Goal: Information Seeking & Learning: Learn about a topic

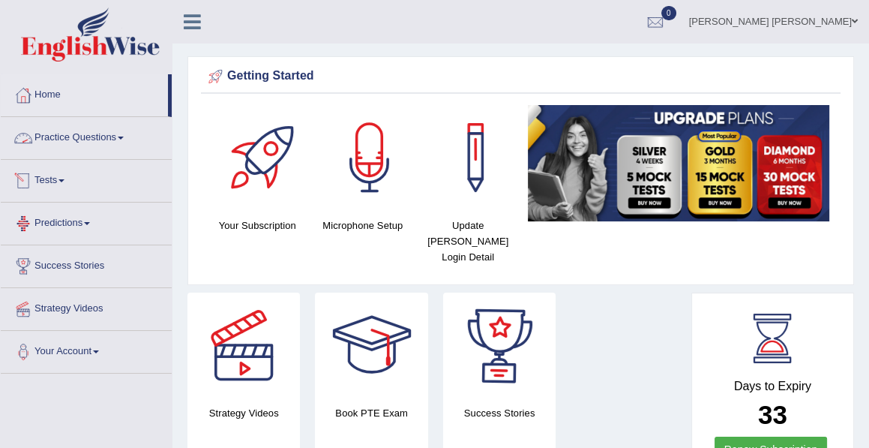
click at [70, 131] on link "Practice Questions" at bounding box center [86, 135] width 171 height 37
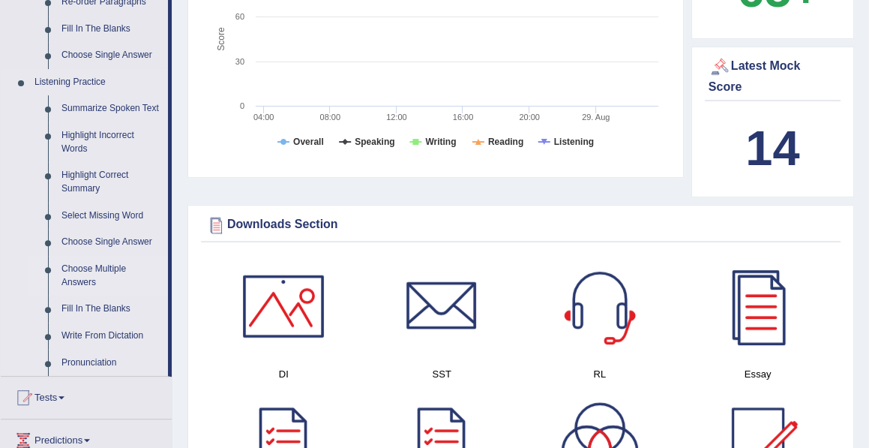
scroll to position [585, 0]
click at [90, 304] on link "Fill In The Blanks" at bounding box center [111, 308] width 113 height 27
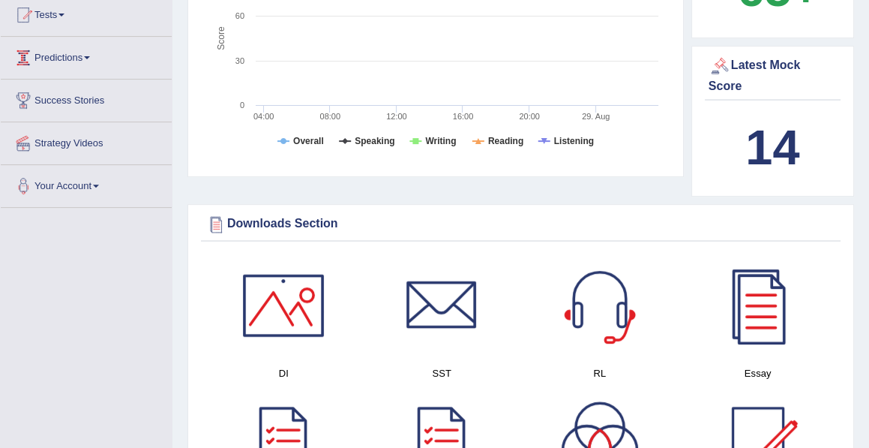
scroll to position [230, 0]
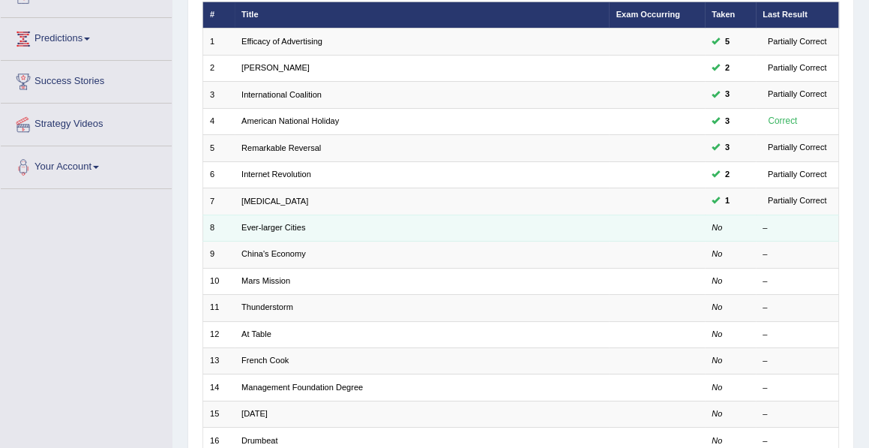
click at [513, 226] on td "Ever-larger Cities" at bounding box center [422, 227] width 375 height 26
click at [298, 225] on link "Ever-larger Cities" at bounding box center [273, 227] width 64 height 9
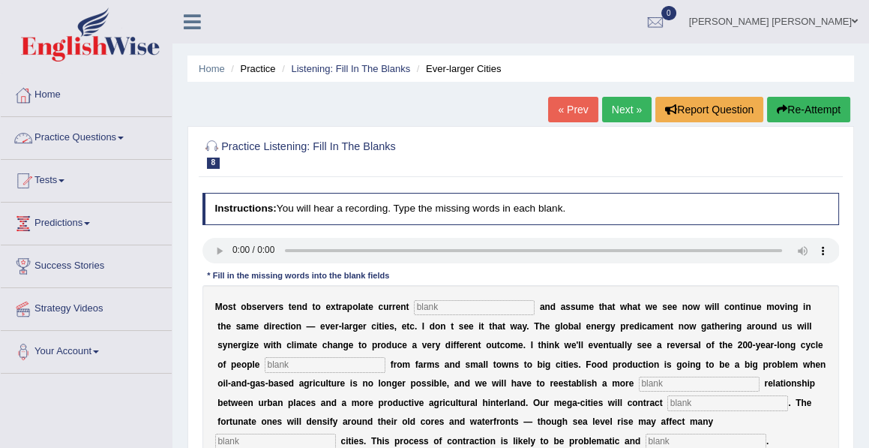
click at [93, 136] on link "Practice Questions" at bounding box center [86, 135] width 171 height 37
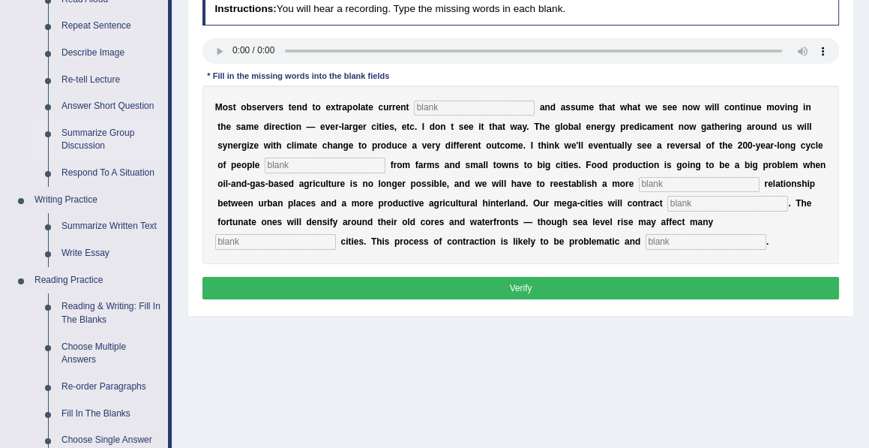
scroll to position [200, 0]
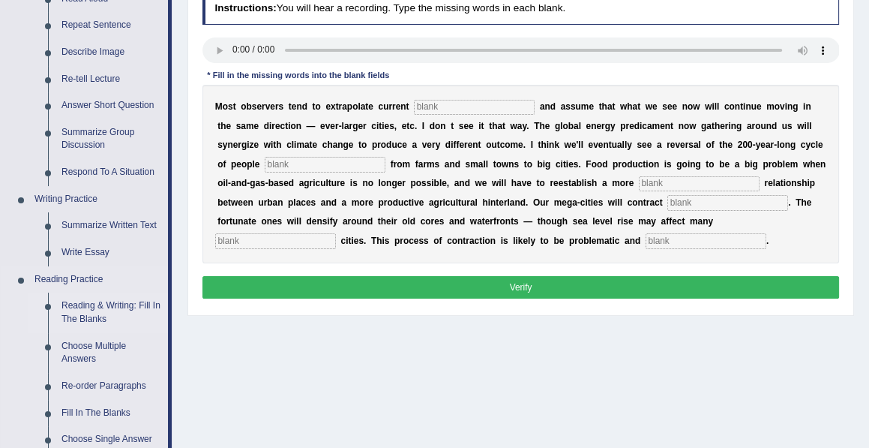
click at [92, 307] on link "Reading & Writing: Fill In The Blanks" at bounding box center [111, 312] width 113 height 40
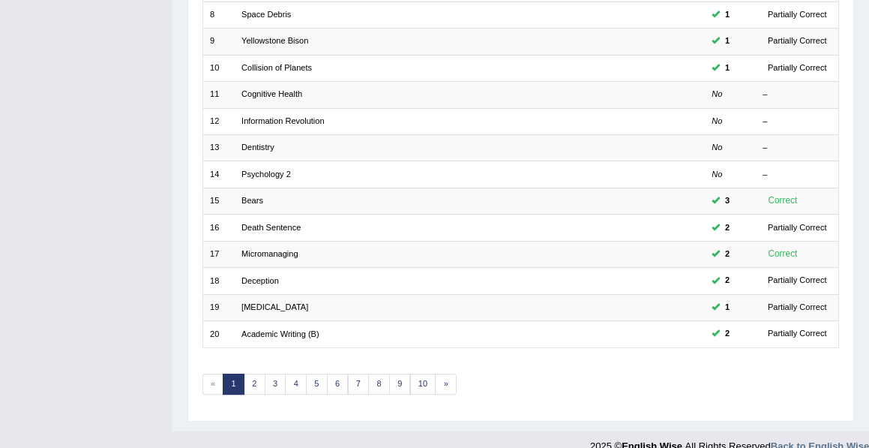
scroll to position [399, 0]
click at [251, 373] on link "2" at bounding box center [255, 382] width 22 height 21
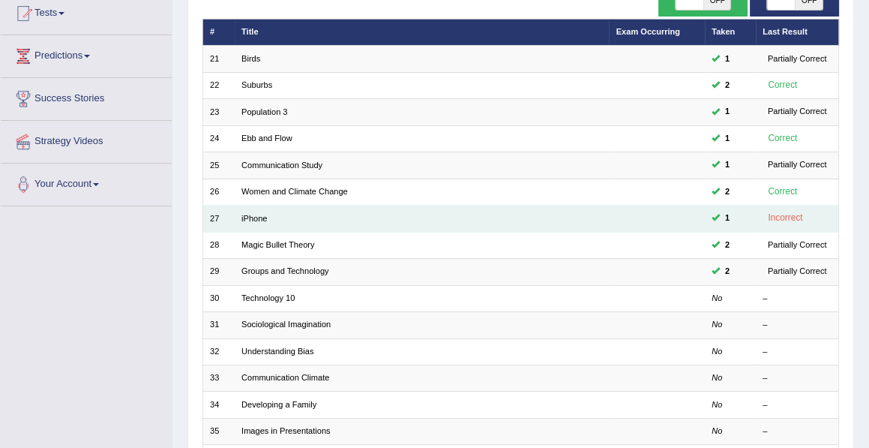
scroll to position [168, 0]
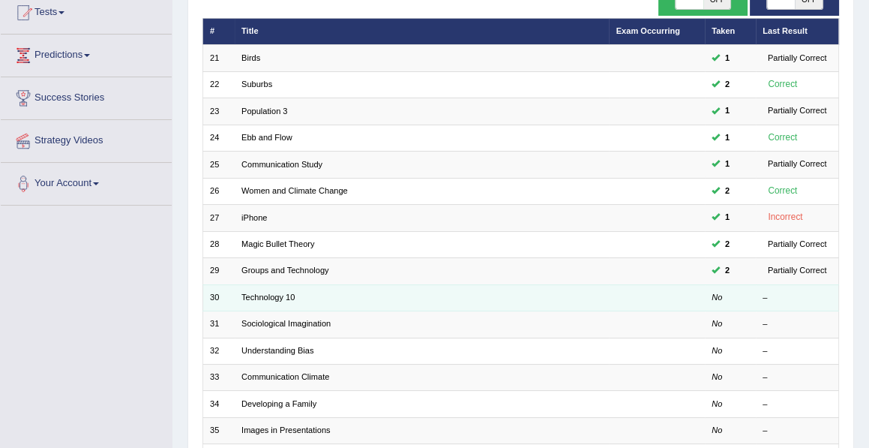
click at [293, 297] on td "Technology 10" at bounding box center [422, 297] width 375 height 26
click at [265, 292] on link "Technology 10" at bounding box center [267, 296] width 53 height 9
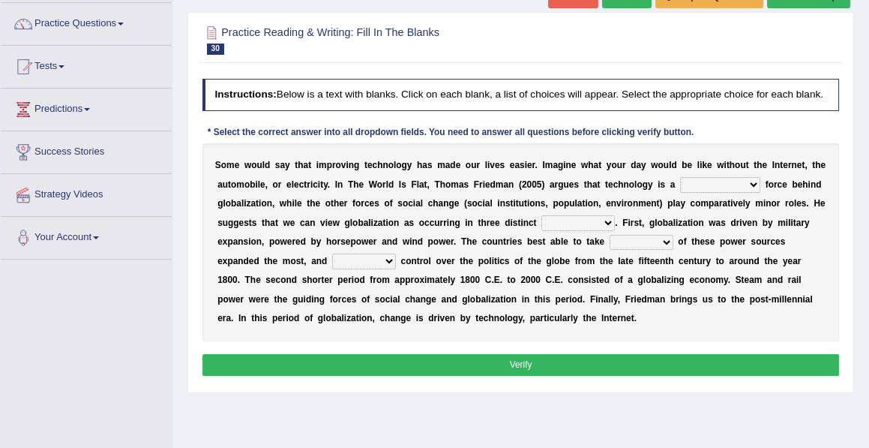
scroll to position [112, 0]
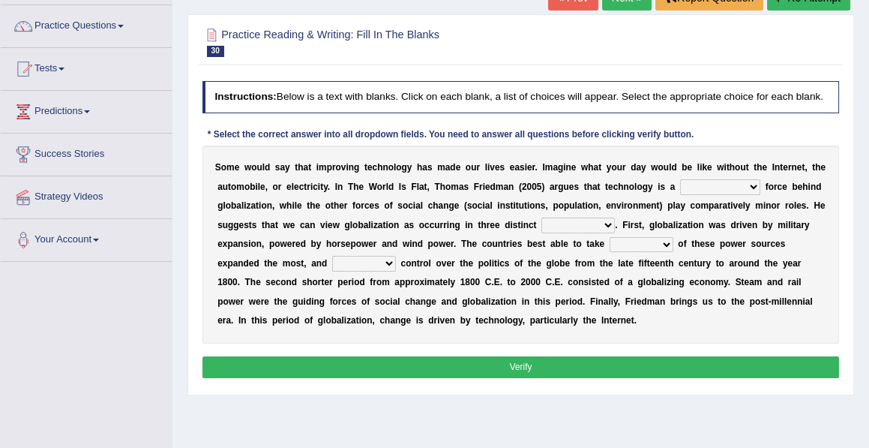
click at [751, 185] on select "driving demeaning distinguishing demanding" at bounding box center [720, 186] width 80 height 15
click at [680, 179] on select "driving demeaning distinguishing demanding" at bounding box center [720, 186] width 80 height 15
click at [751, 186] on select "driving demeaning distinguishing demanding" at bounding box center [720, 186] width 80 height 15
click at [757, 167] on b "h" at bounding box center [759, 167] width 5 height 10
click at [607, 223] on select "periods periodicals perspectives perceptions" at bounding box center [577, 224] width 73 height 15
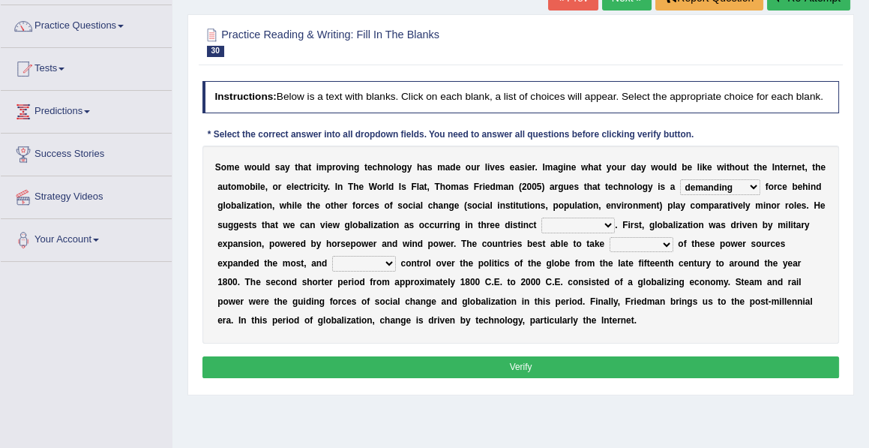
click at [750, 184] on select "driving demeaning distinguishing demanding" at bounding box center [720, 186] width 80 height 15
select select "driving"
click at [680, 179] on select "driving demeaning distinguishing demanding" at bounding box center [720, 186] width 80 height 15
click at [607, 222] on select "periods periodicals perspectives perceptions" at bounding box center [577, 224] width 73 height 15
select select "perspectives"
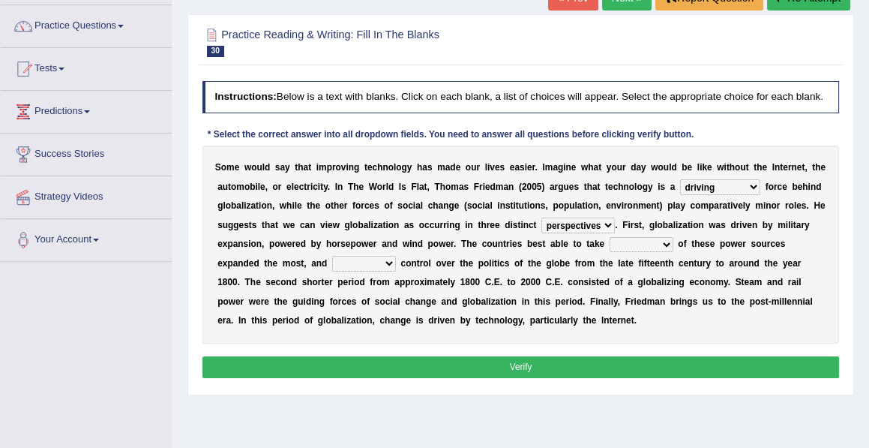
click at [541, 217] on select "periods periodicals perspectives perceptions" at bounding box center [577, 224] width 73 height 15
click at [667, 244] on select "action advantage account care" at bounding box center [642, 244] width 64 height 15
select select "action"
click at [610, 237] on select "action advantage account care" at bounding box center [642, 244] width 64 height 15
click at [664, 245] on select "action advantage account care" at bounding box center [642, 244] width 64 height 15
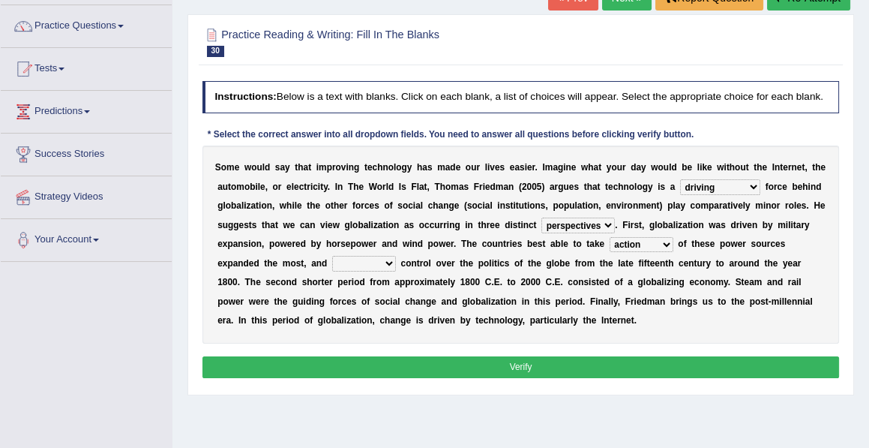
click at [388, 261] on select "exist extract exert expect" at bounding box center [364, 263] width 64 height 15
select select "expect"
click at [332, 256] on select "exist extract exert expect" at bounding box center [364, 263] width 64 height 15
click at [606, 225] on select "periods periodicals perspectives perceptions" at bounding box center [577, 224] width 73 height 15
select select "periods"
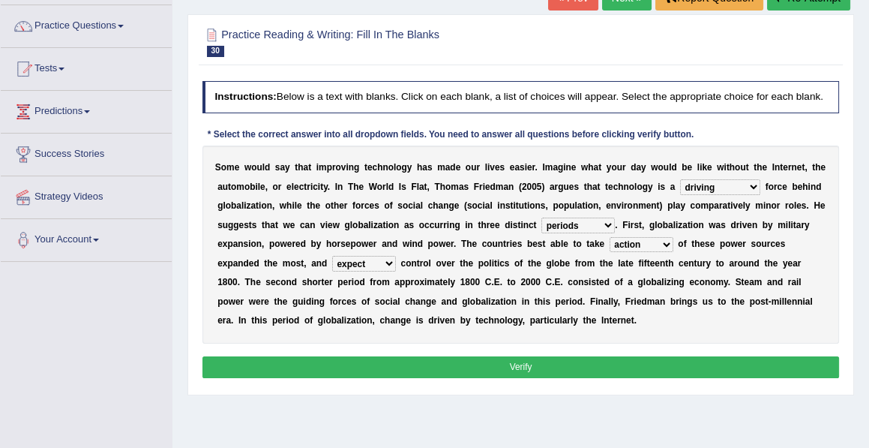
click at [541, 217] on select "periods periodicals perspectives perceptions" at bounding box center [577, 224] width 73 height 15
click at [526, 358] on button "Verify" at bounding box center [520, 367] width 637 height 22
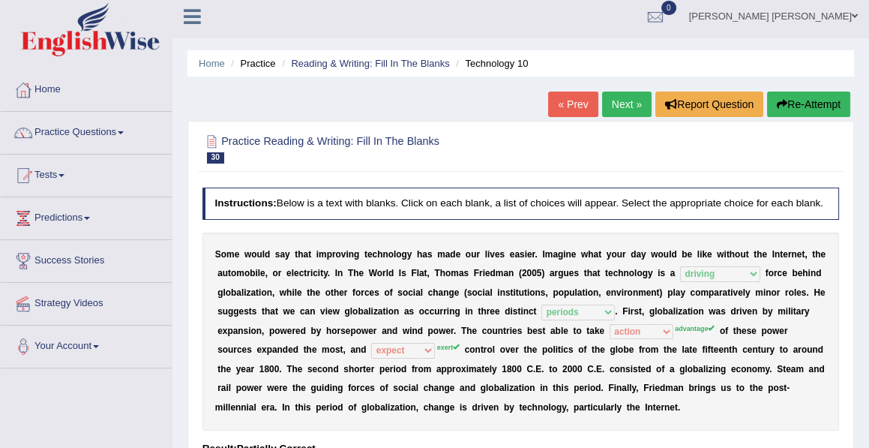
scroll to position [0, 0]
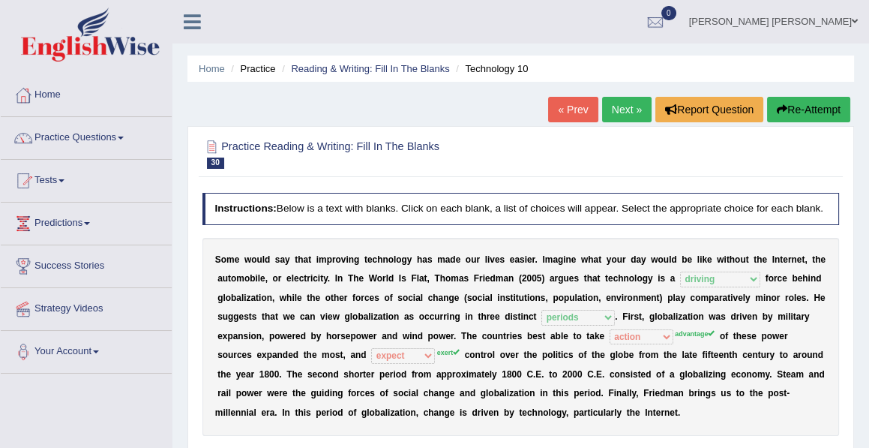
click at [624, 108] on link "Next »" at bounding box center [626, 109] width 49 height 25
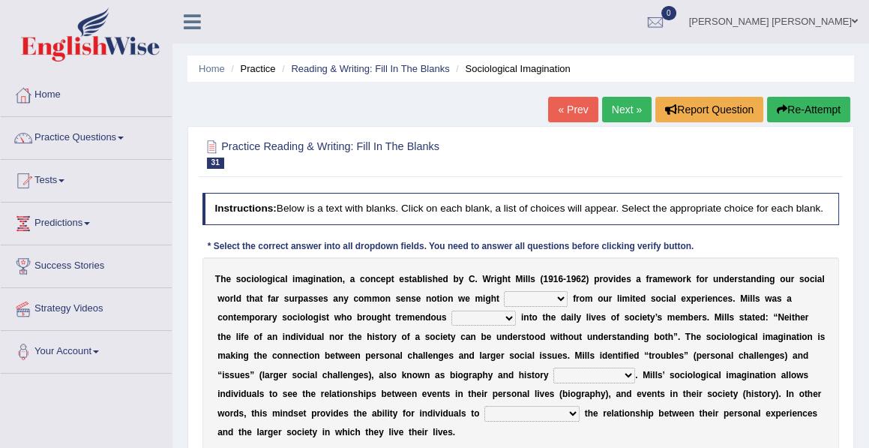
click at [562, 298] on select "depart derive describe deprive" at bounding box center [536, 298] width 64 height 15
select select "describe"
click at [504, 291] on select "depart derive describe deprive" at bounding box center [536, 298] width 64 height 15
click at [511, 317] on select "sight insight comment interaction" at bounding box center [483, 317] width 64 height 15
select select "interaction"
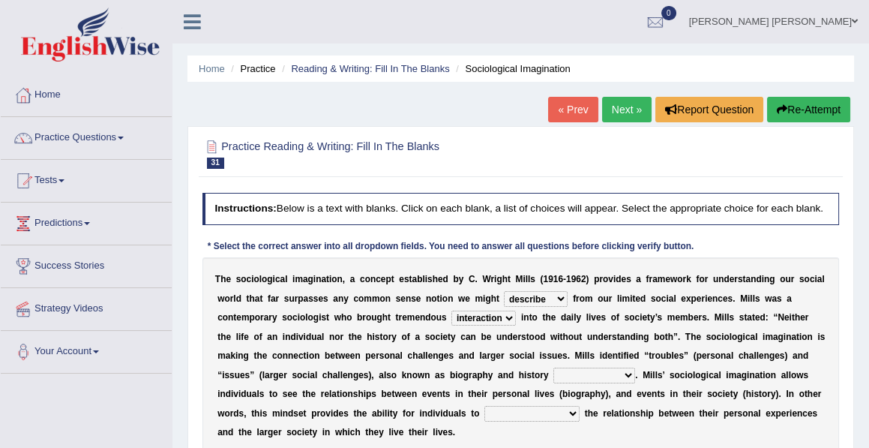
click at [451, 310] on select "sight insight comment interaction" at bounding box center [483, 317] width 64 height 15
click at [506, 316] on select "sight insight comment interaction" at bounding box center [483, 317] width 64 height 15
click at [624, 377] on select "accordingly collectively respectively spontaneously" at bounding box center [594, 374] width 82 height 15
click at [544, 370] on b "y" at bounding box center [546, 375] width 5 height 10
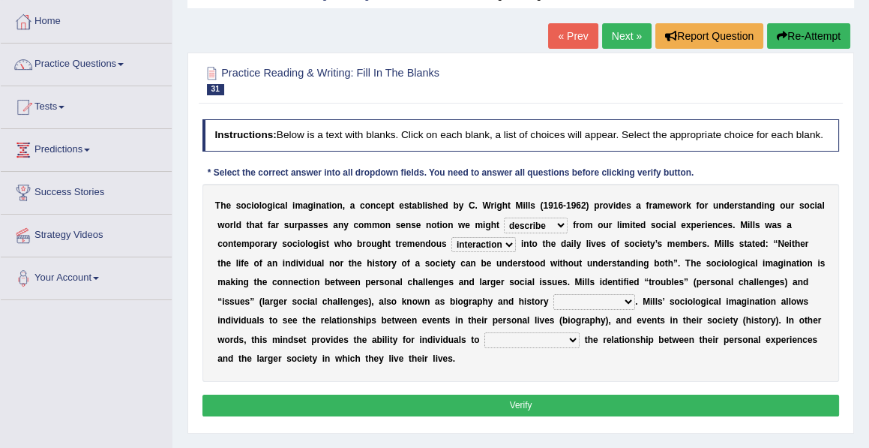
scroll to position [75, 0]
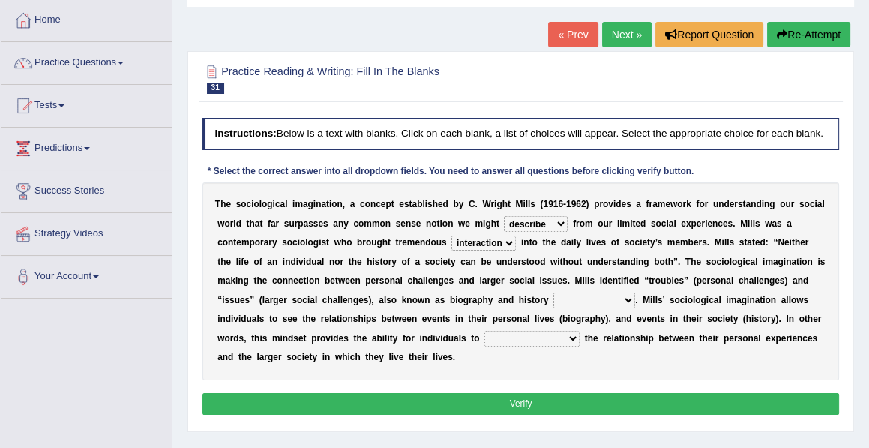
click at [628, 301] on select "accordingly collectively respectively spontaneously" at bounding box center [594, 299] width 82 height 15
select select "spontaneously"
click at [553, 292] on select "accordingly collectively respectively spontaneously" at bounding box center [594, 299] width 82 height 15
click at [566, 340] on select "commercialize capitalize realize compartmentalize" at bounding box center [531, 338] width 95 height 15
select select "capitalize"
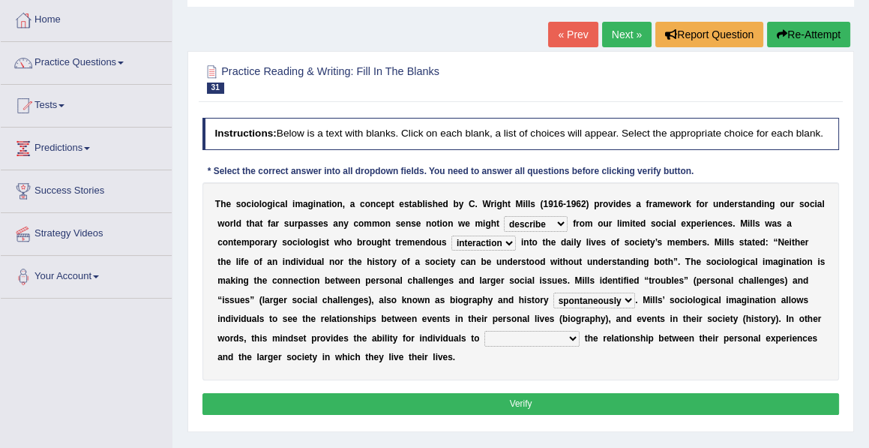
click at [484, 331] on select "commercialize capitalize realize compartmentalize" at bounding box center [531, 338] width 95 height 15
click at [517, 395] on button "Verify" at bounding box center [520, 404] width 637 height 22
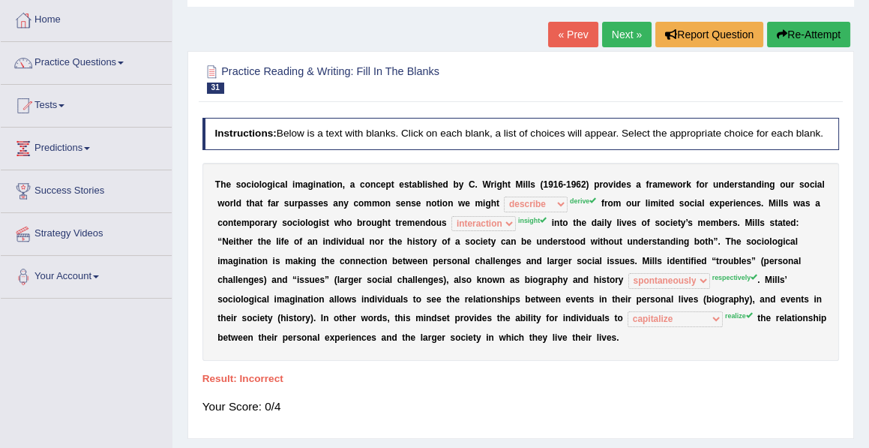
click at [561, 27] on link "« Prev" at bounding box center [572, 34] width 49 height 25
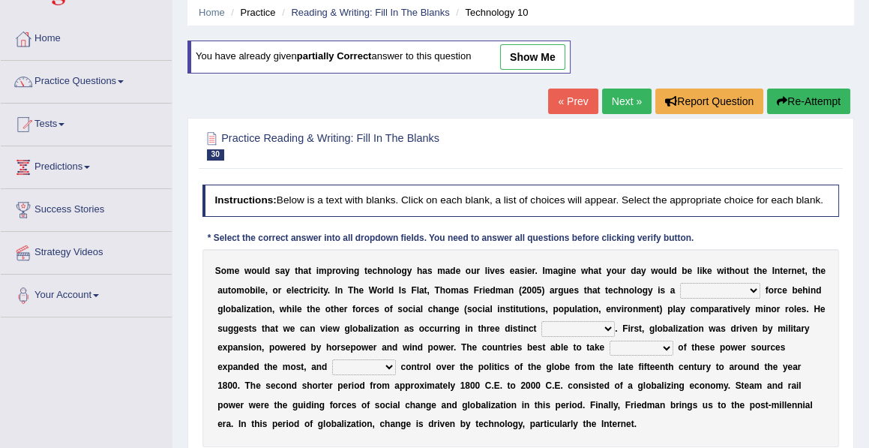
scroll to position [57, 0]
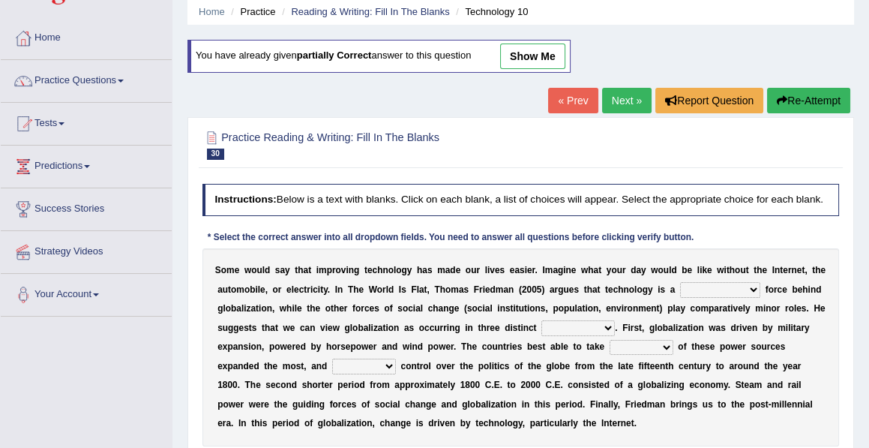
click at [751, 287] on select "driving demeaning distinguishing demanding" at bounding box center [720, 289] width 80 height 15
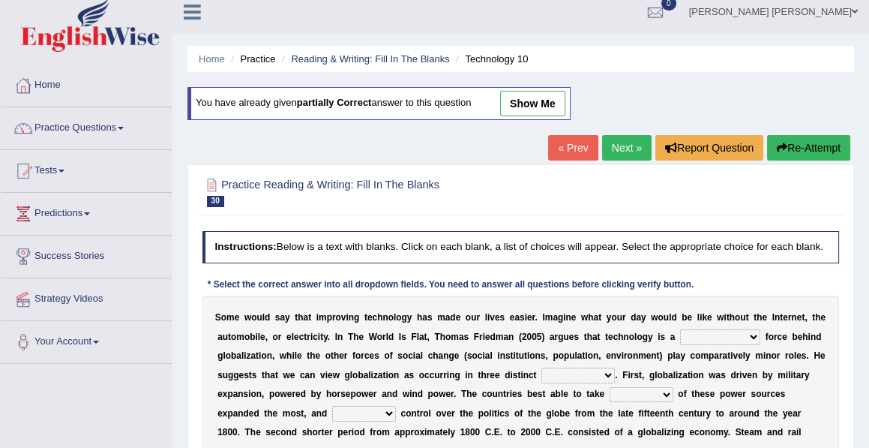
scroll to position [0, 0]
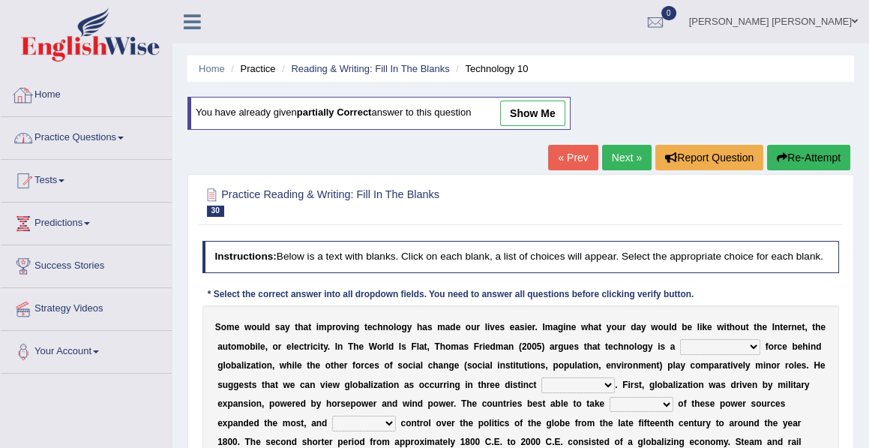
click at [45, 94] on link "Home" at bounding box center [86, 92] width 171 height 37
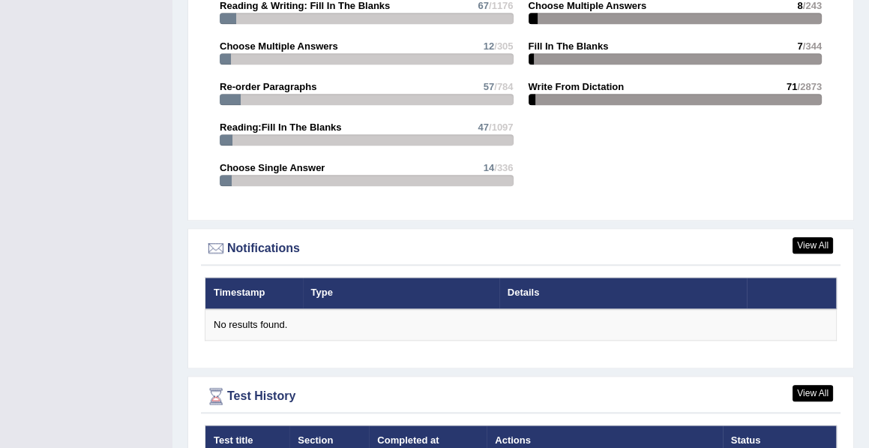
scroll to position [1632, 0]
